Goal: Information Seeking & Learning: Find specific fact

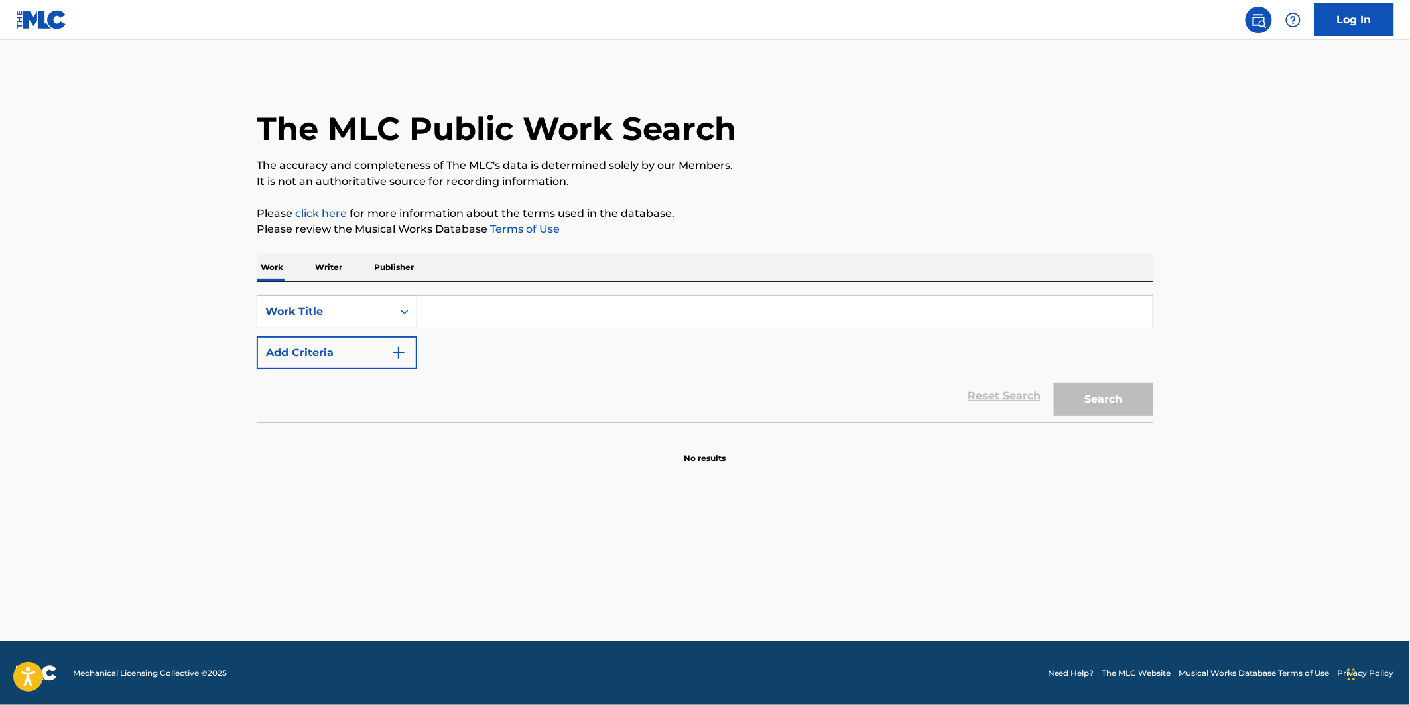
click at [469, 295] on div "Search Form" at bounding box center [785, 311] width 736 height 33
click at [466, 319] on input "Search Form" at bounding box center [784, 312] width 735 height 32
paste input "Your Idol"
type input "Your Idol"
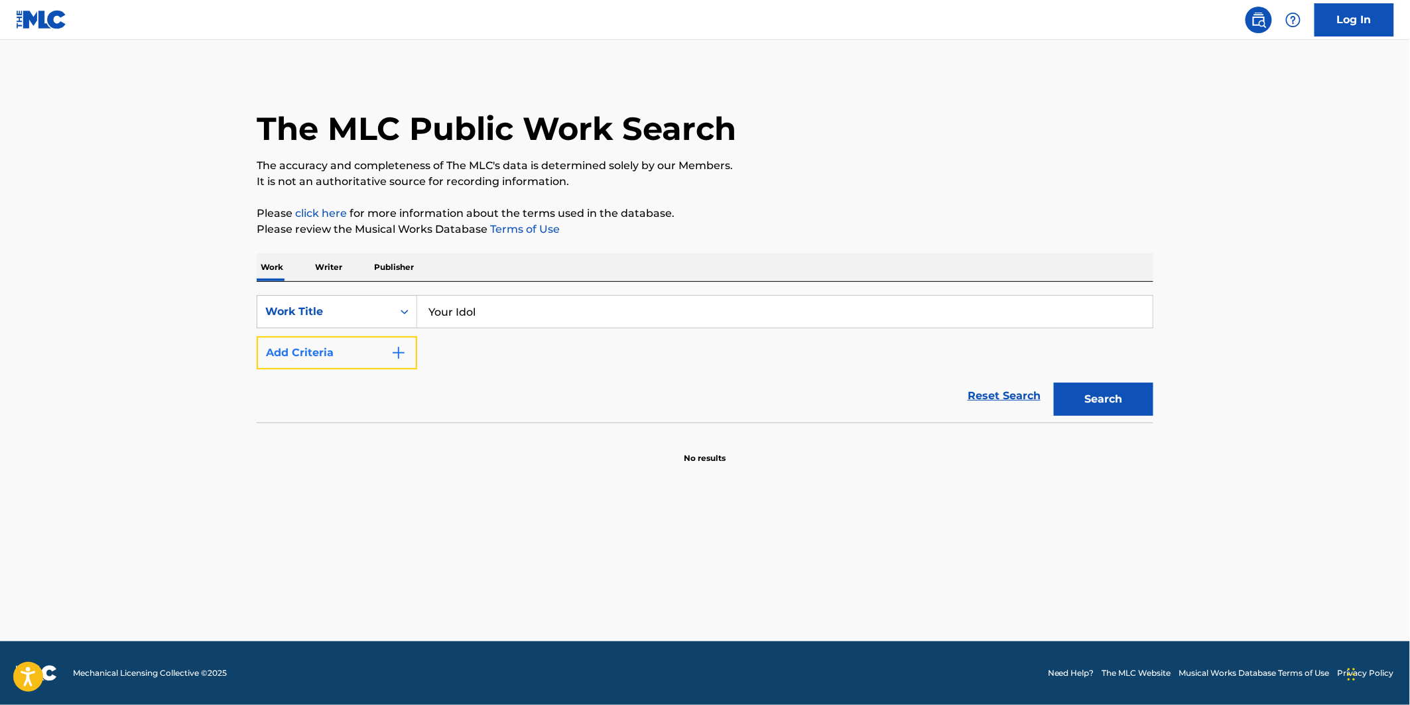
click at [372, 359] on button "Add Criteria" at bounding box center [337, 352] width 160 height 33
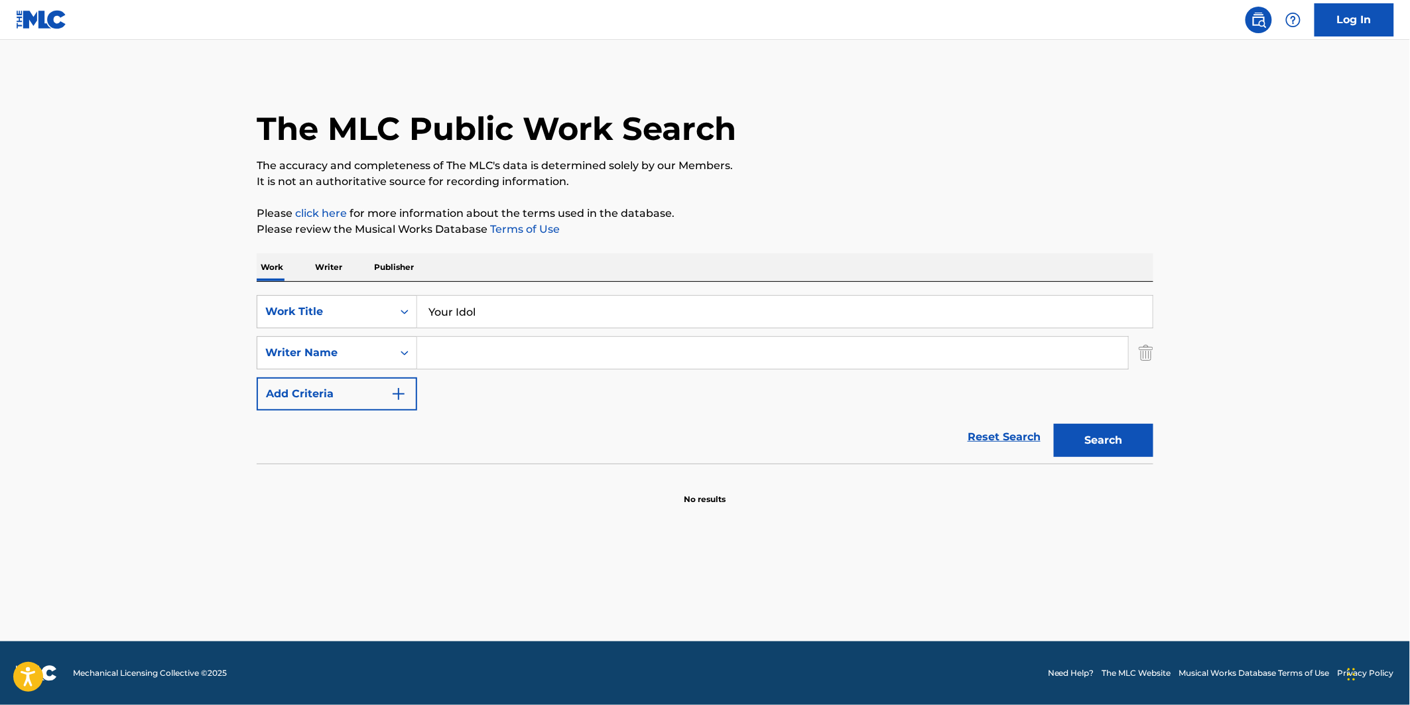
click at [458, 361] on input "Search Form" at bounding box center [772, 353] width 711 height 32
paste input "[GEOGRAPHIC_DATA][PERSON_NAME]"
type input "[GEOGRAPHIC_DATA][PERSON_NAME]"
click at [1078, 452] on button "Search" at bounding box center [1103, 440] width 99 height 33
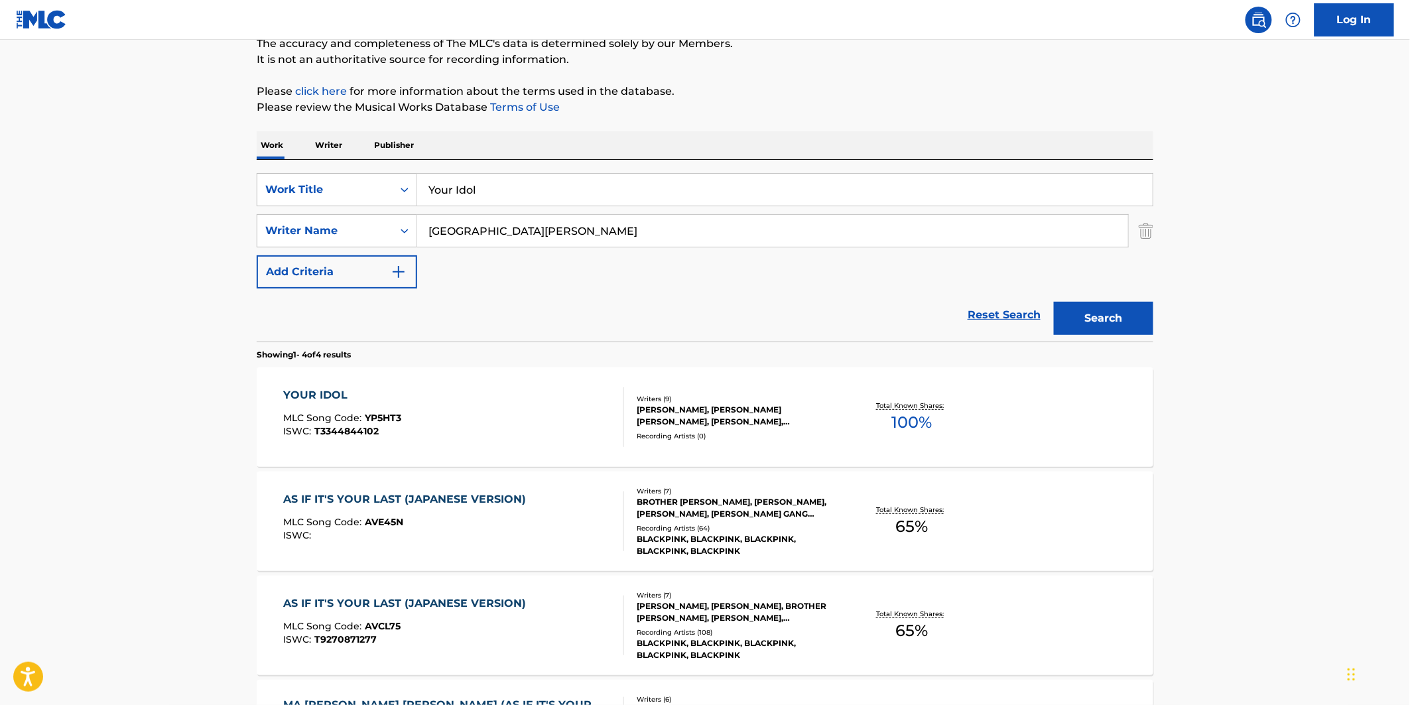
scroll to position [147, 0]
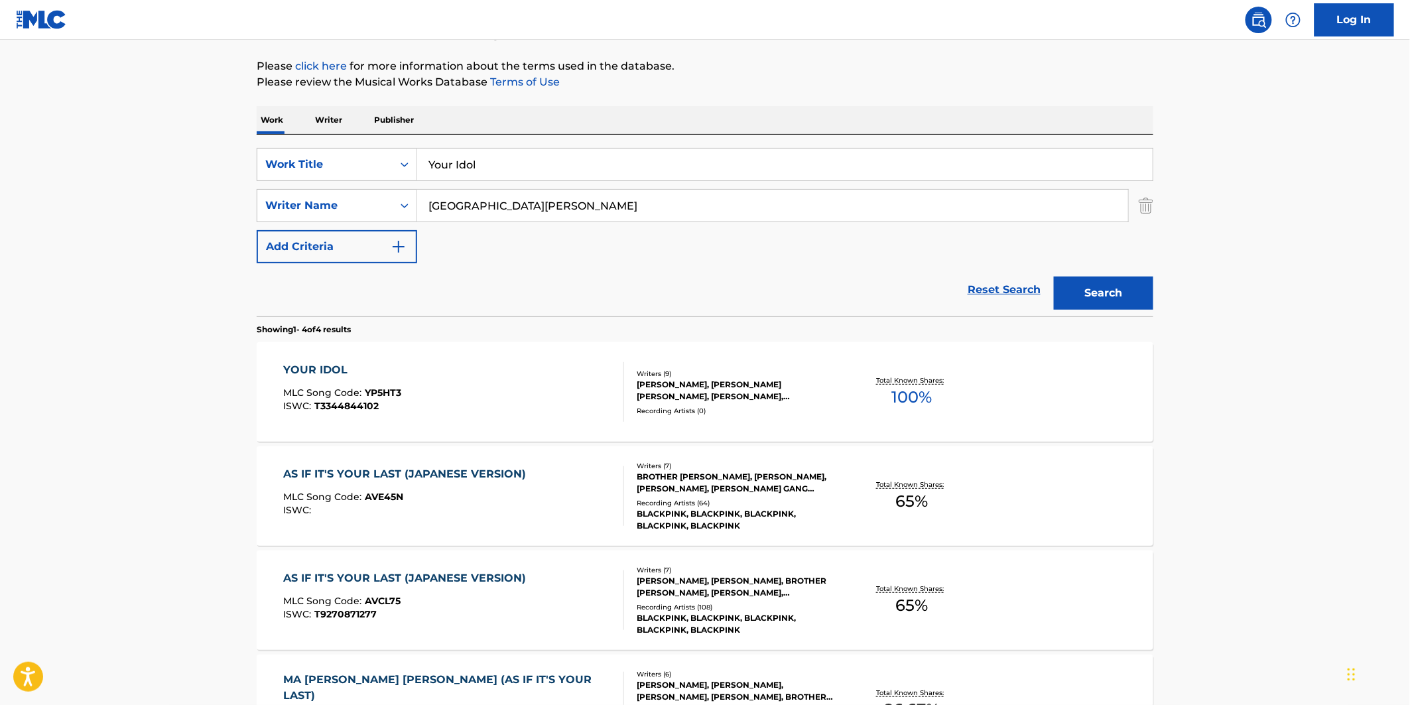
click at [496, 380] on div "YOUR IDOL MLC Song Code : YP5HT3 ISWC : T3344844102" at bounding box center [454, 392] width 341 height 60
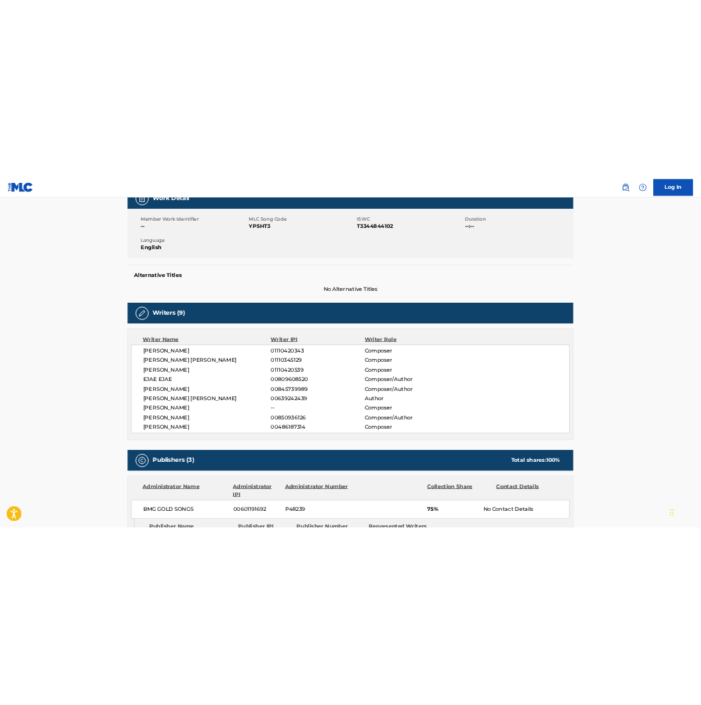
scroll to position [221, 0]
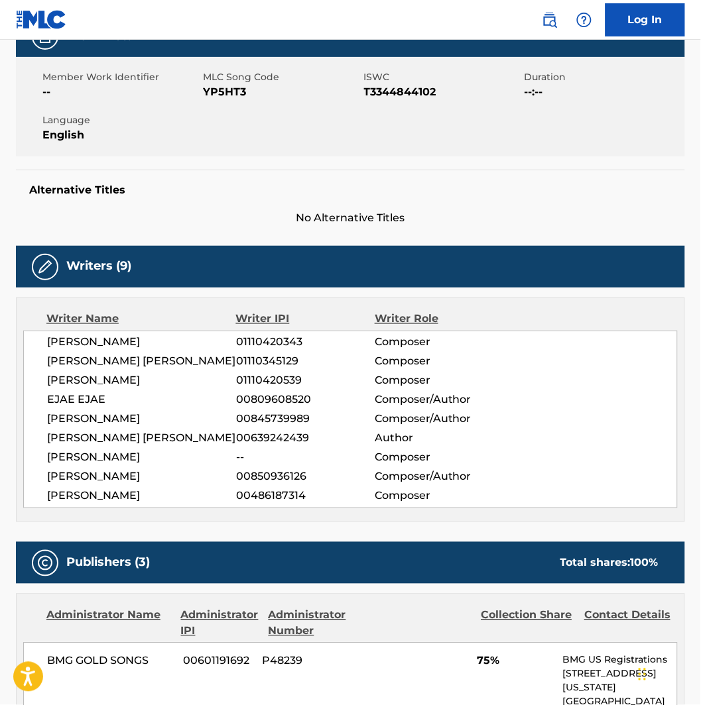
click at [109, 403] on span "EJAE EJAE" at bounding box center [141, 401] width 189 height 16
click at [101, 500] on span "[PERSON_NAME]" at bounding box center [141, 497] width 189 height 16
click at [65, 453] on span "[PERSON_NAME]" at bounding box center [141, 458] width 189 height 16
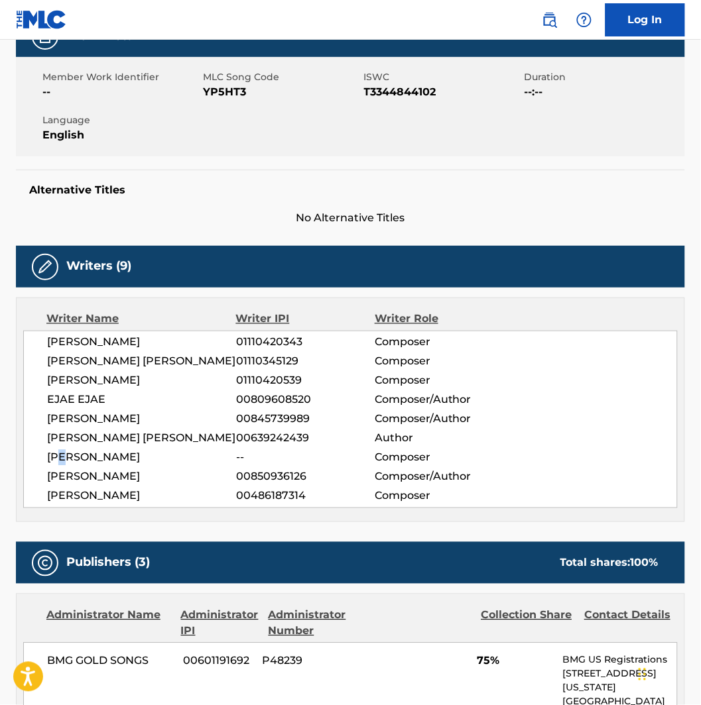
click at [66, 453] on span "[PERSON_NAME]" at bounding box center [141, 458] width 189 height 16
click at [73, 456] on span "[PERSON_NAME]" at bounding box center [141, 458] width 189 height 16
click at [113, 381] on span "[PERSON_NAME]" at bounding box center [141, 381] width 189 height 16
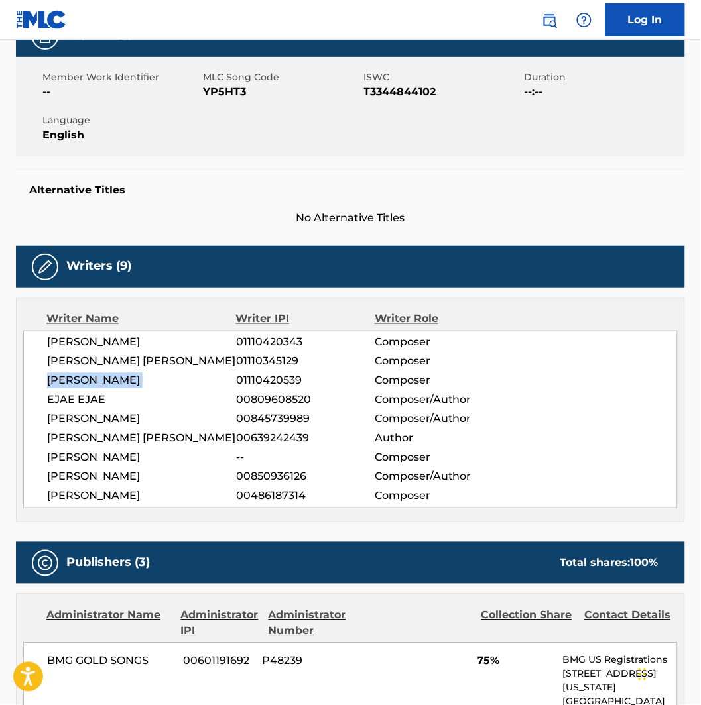
click at [113, 381] on span "[PERSON_NAME]" at bounding box center [141, 381] width 189 height 16
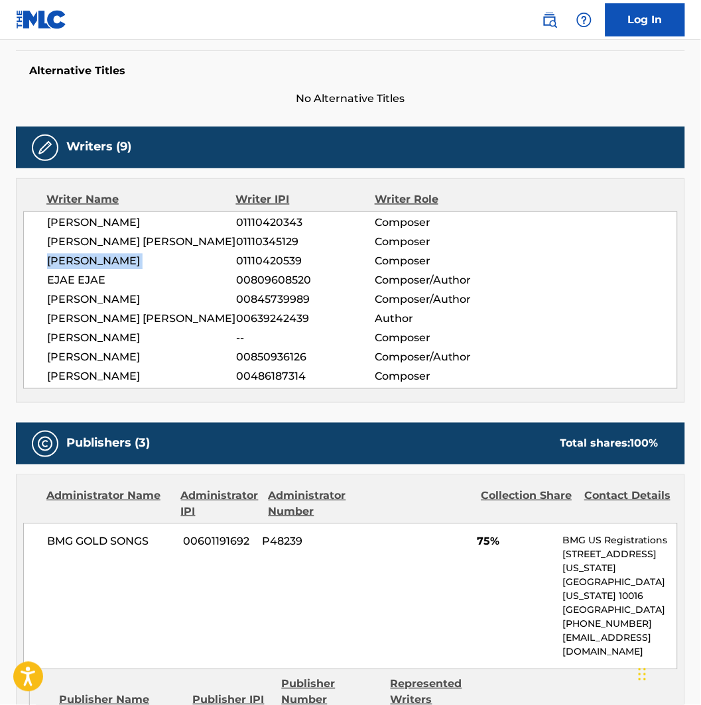
scroll to position [368, 0]
